Goal: Navigation & Orientation: Find specific page/section

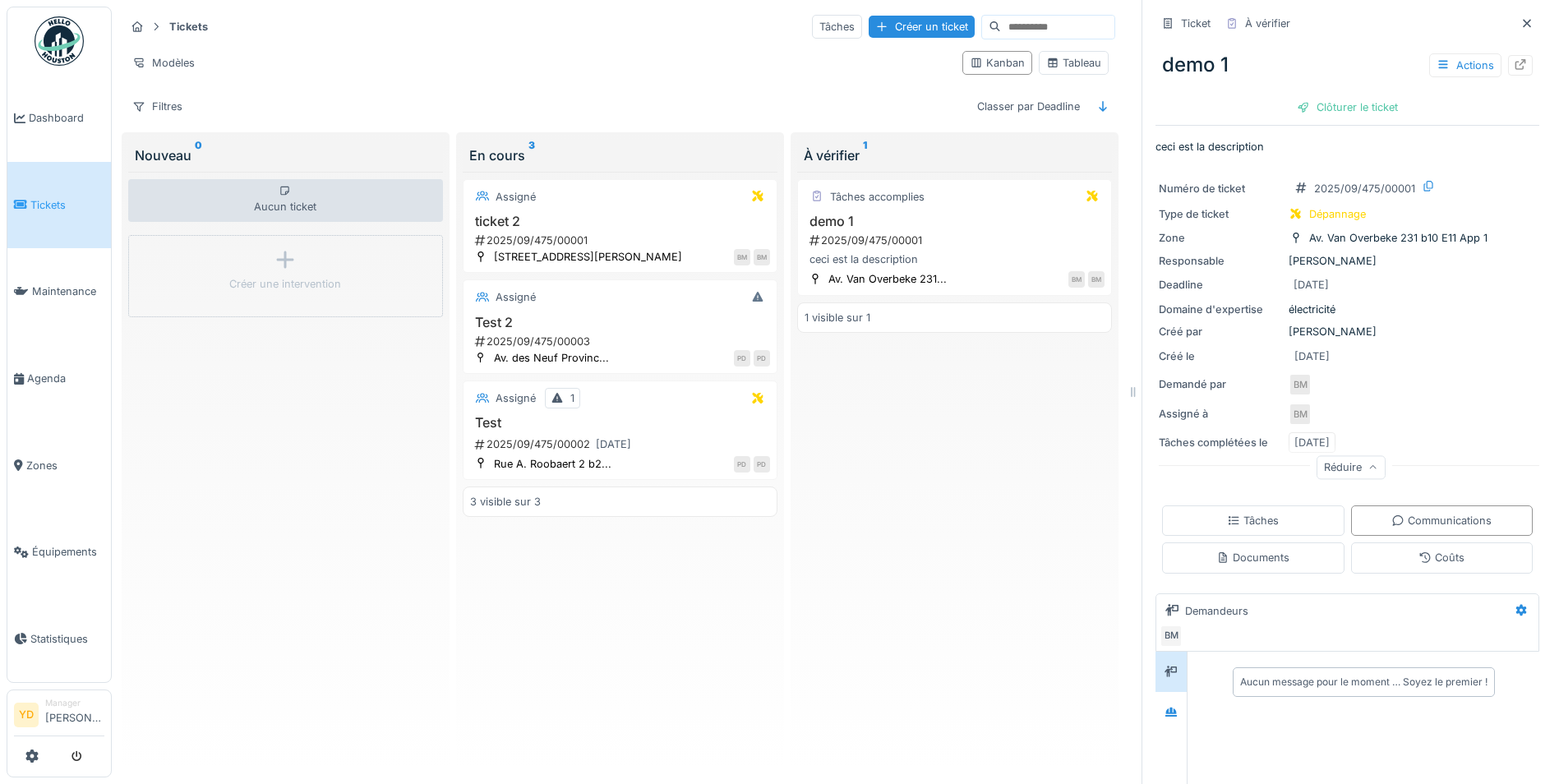
scroll to position [12, 0]
click at [45, 121] on span "Dashboard" at bounding box center [66, 118] width 76 height 16
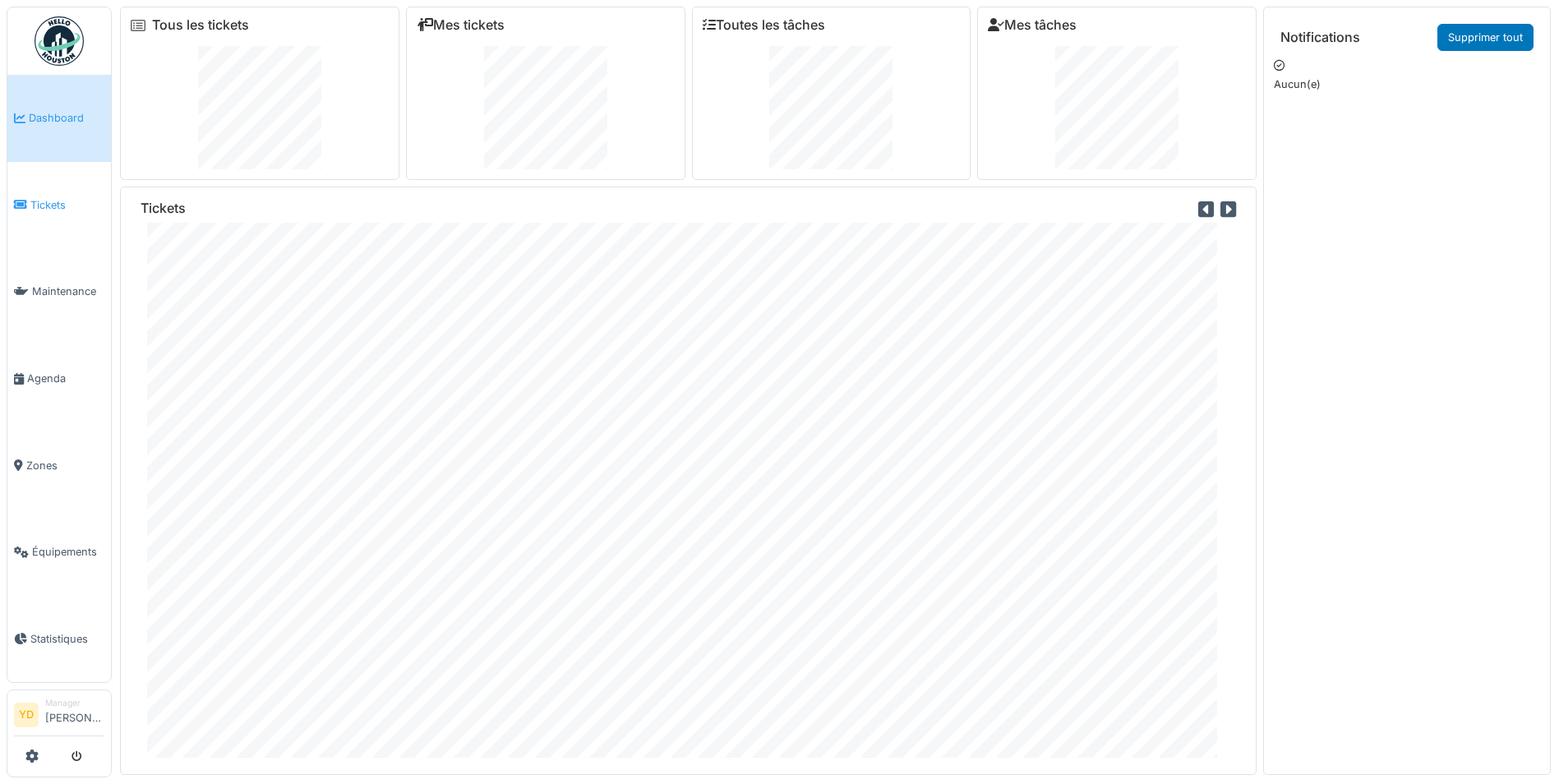
click at [48, 202] on span "Tickets" at bounding box center [67, 205] width 74 height 16
